Goal: Transaction & Acquisition: Purchase product/service

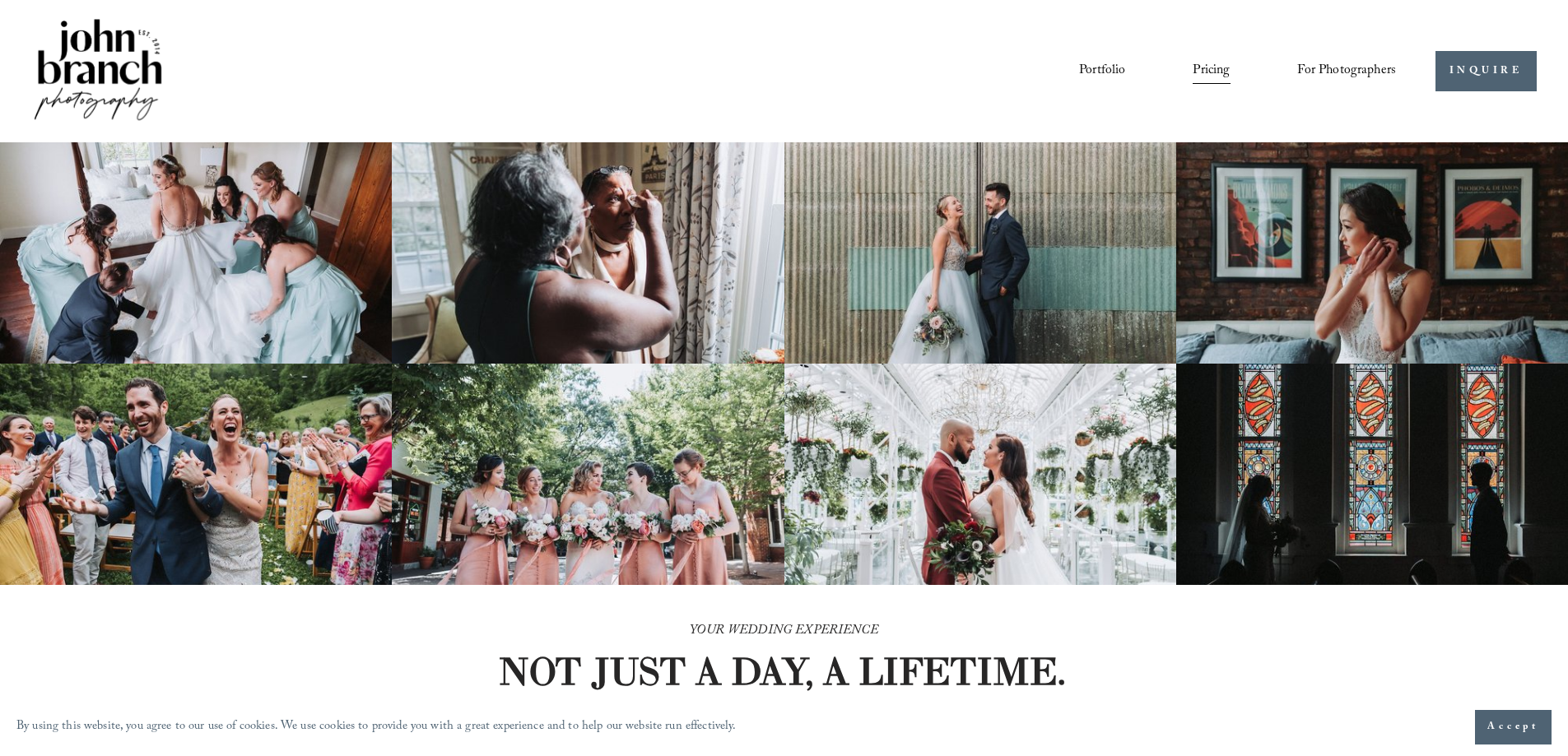
click at [0, 0] on span "Presets" at bounding box center [0, 0] width 0 height 0
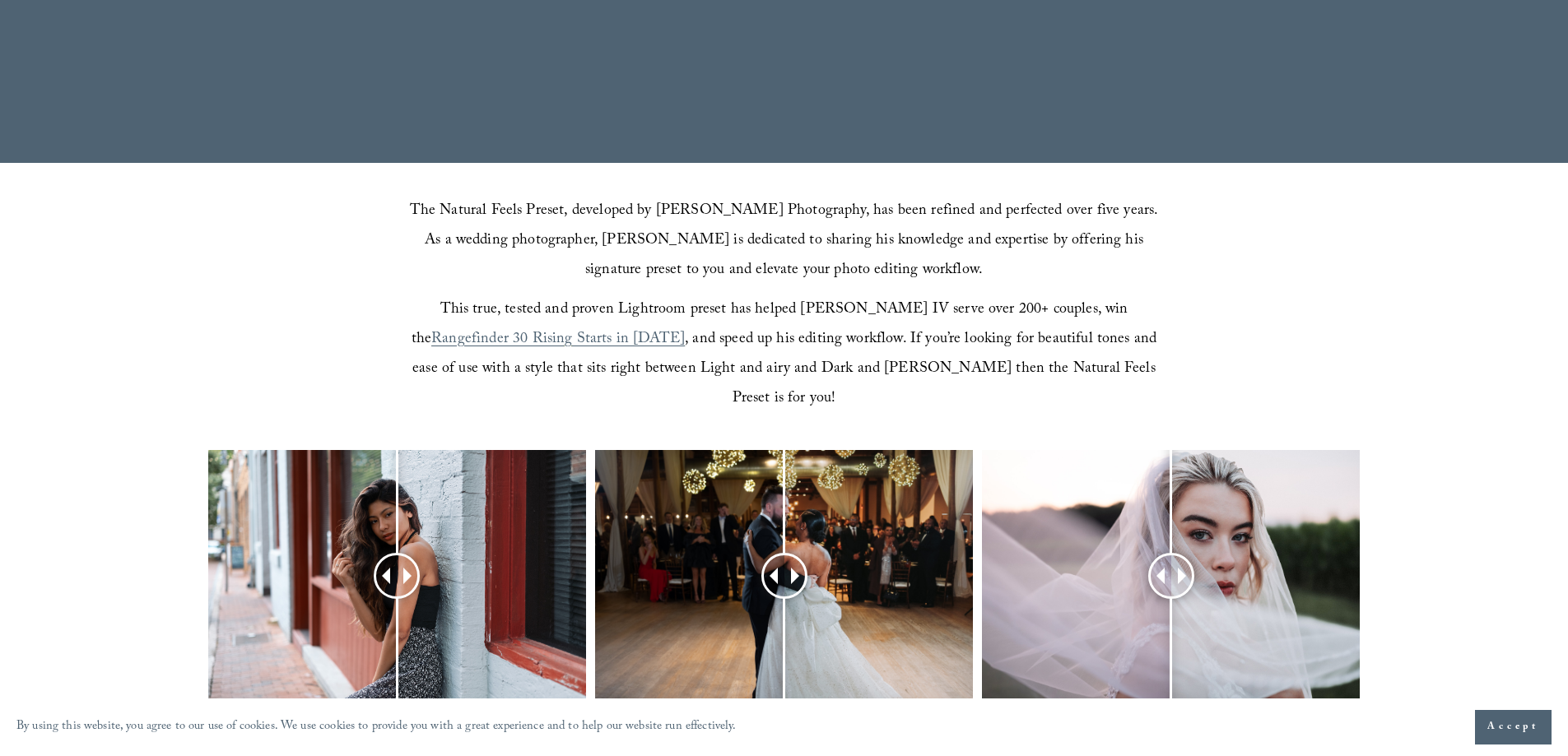
scroll to position [658, 0]
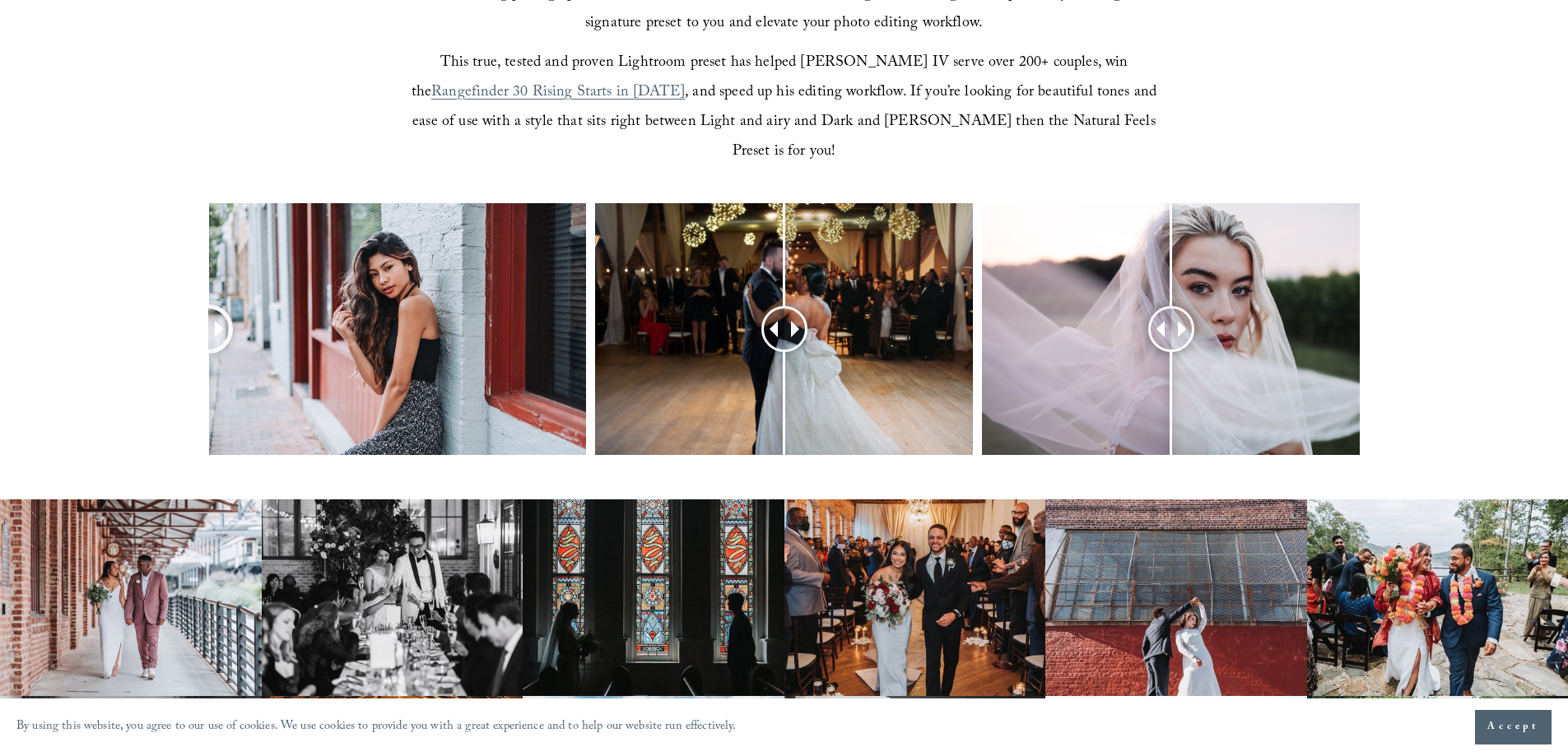
drag, startPoint x: 395, startPoint y: 303, endPoint x: 154, endPoint y: 295, distance: 241.1
click at [154, 295] on div at bounding box center [784, 350] width 1568 height 295
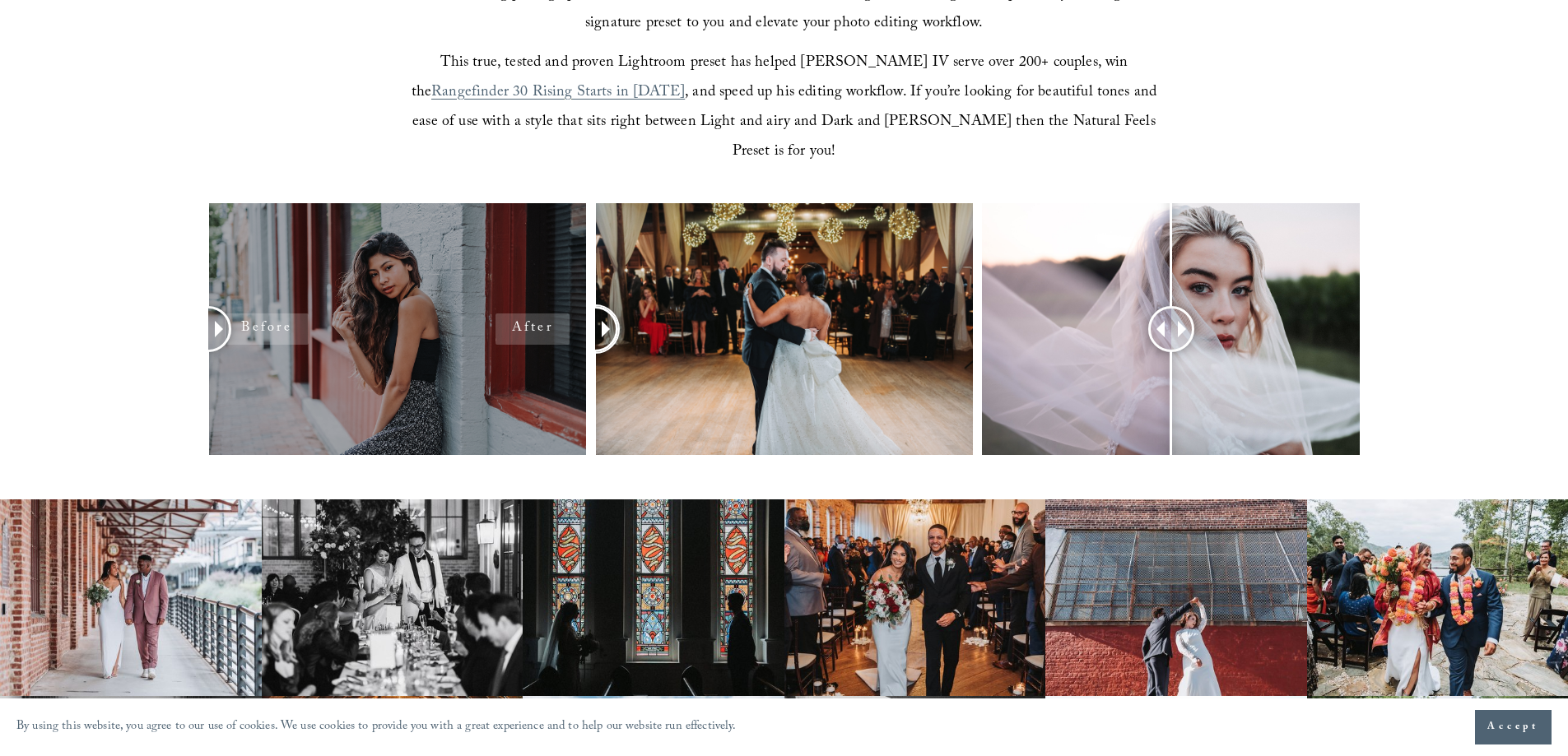
drag, startPoint x: 800, startPoint y: 302, endPoint x: 539, endPoint y: 295, distance: 261.1
click at [539, 295] on div at bounding box center [784, 350] width 1568 height 295
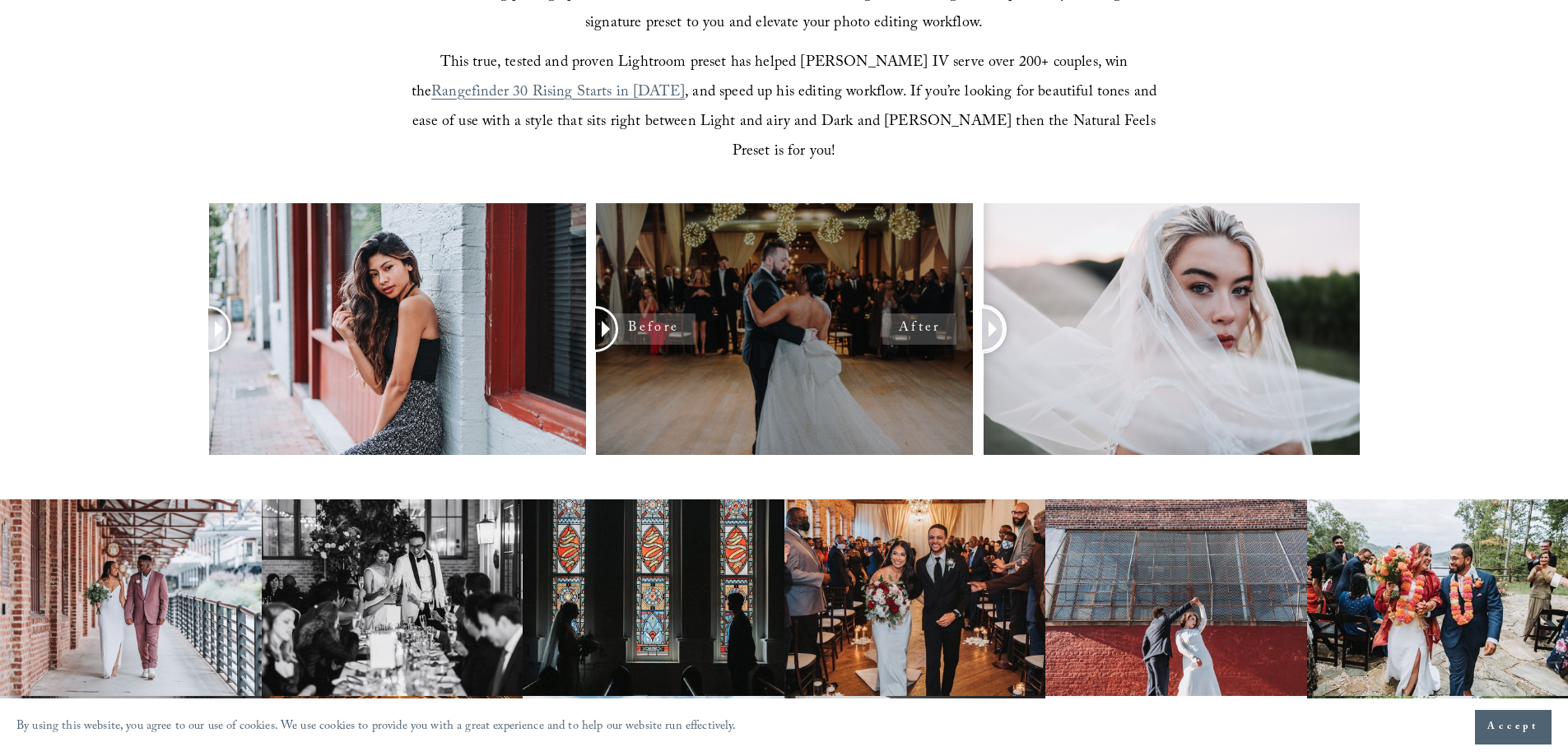
drag, startPoint x: 1177, startPoint y: 305, endPoint x: 897, endPoint y: 329, distance: 281.0
click at [897, 329] on div at bounding box center [784, 350] width 1568 height 295
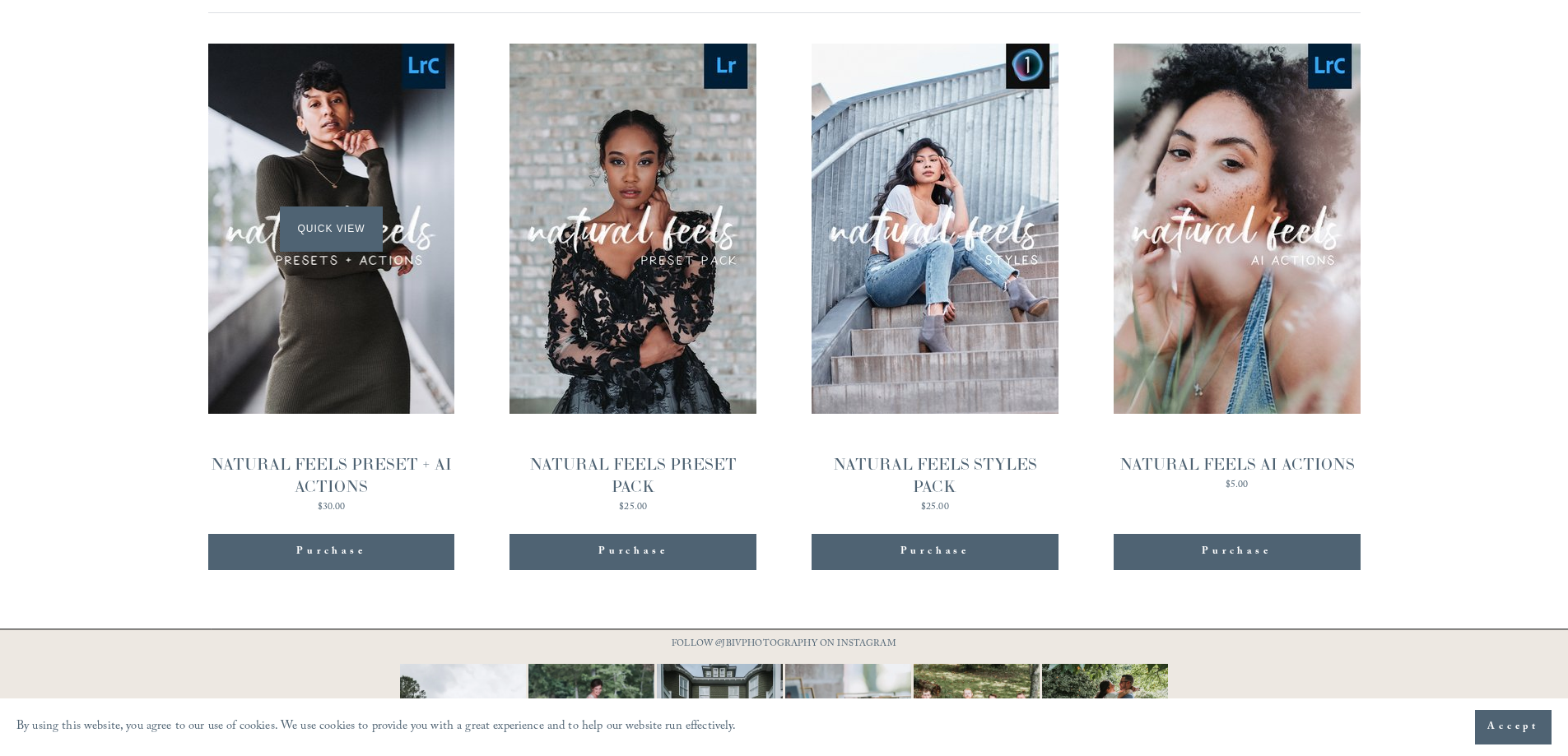
scroll to position [1880, 0]
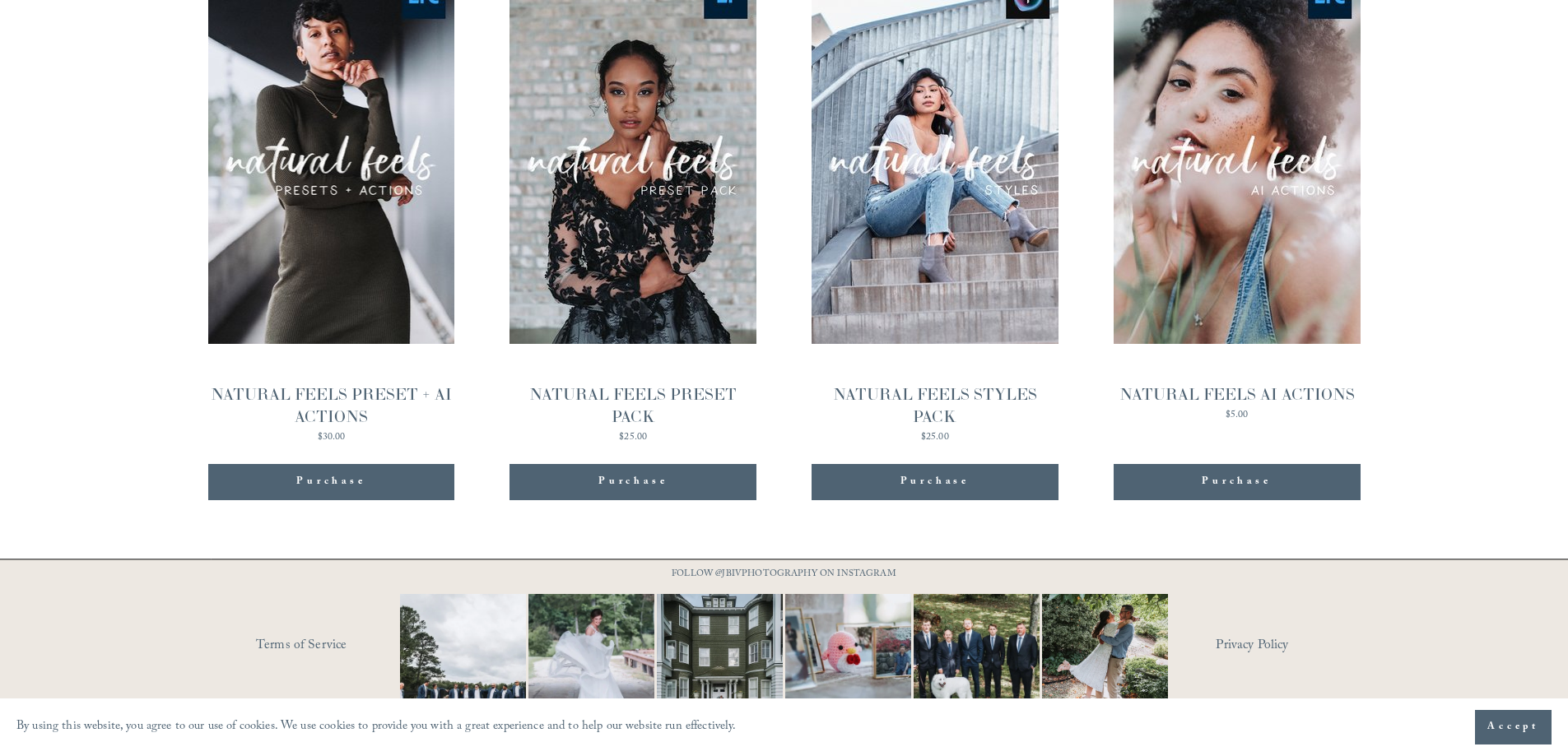
click at [663, 383] on div "NATURAL FEELS PRESET PACK" at bounding box center [632, 405] width 247 height 44
